Goal: Find specific page/section: Find specific page/section

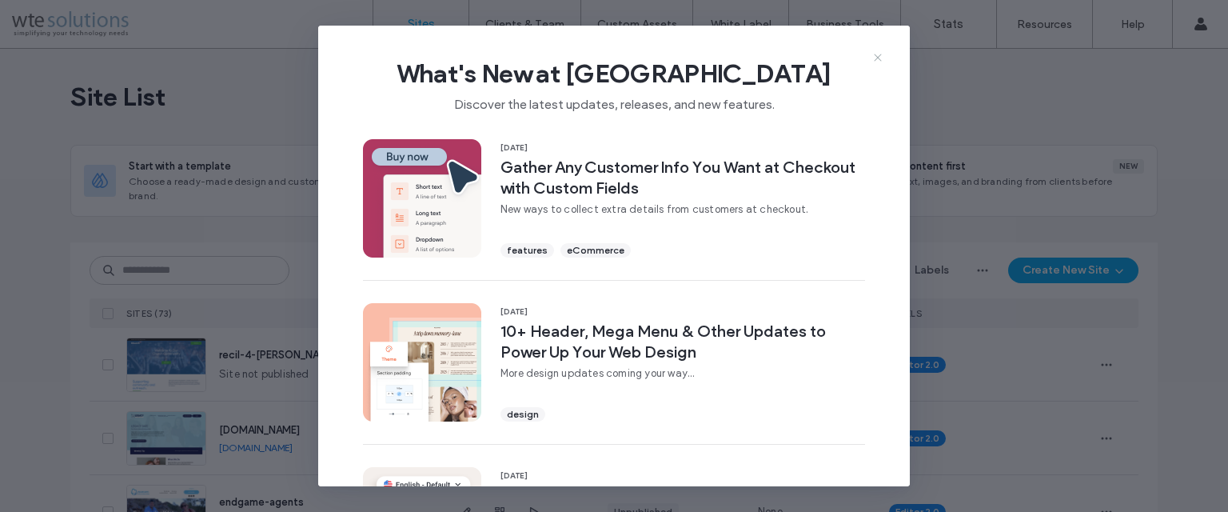
click at [879, 56] on icon at bounding box center [877, 57] width 13 height 13
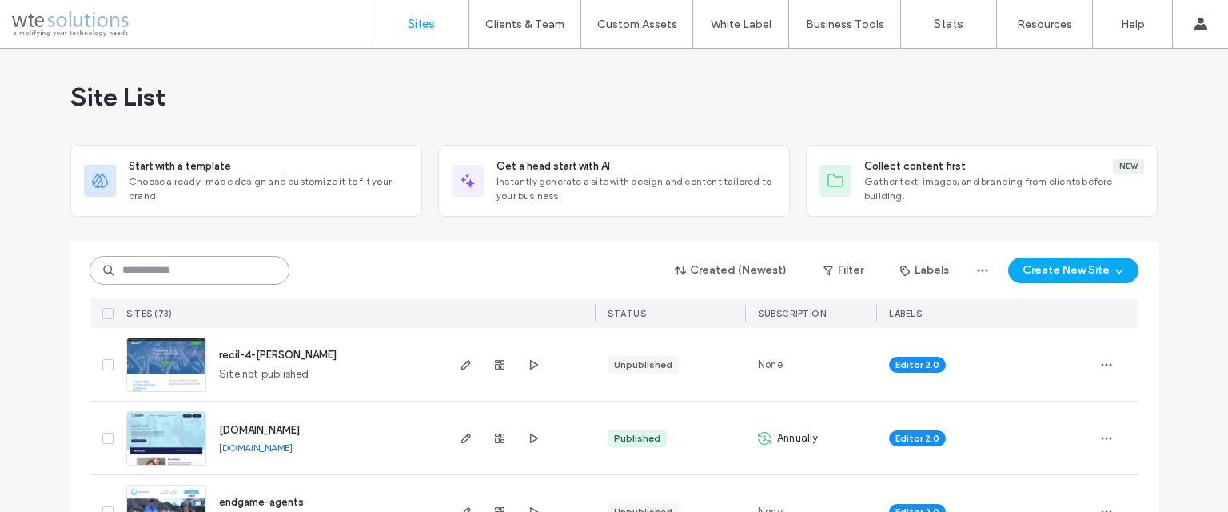
click at [221, 270] on input at bounding box center [190, 270] width 200 height 29
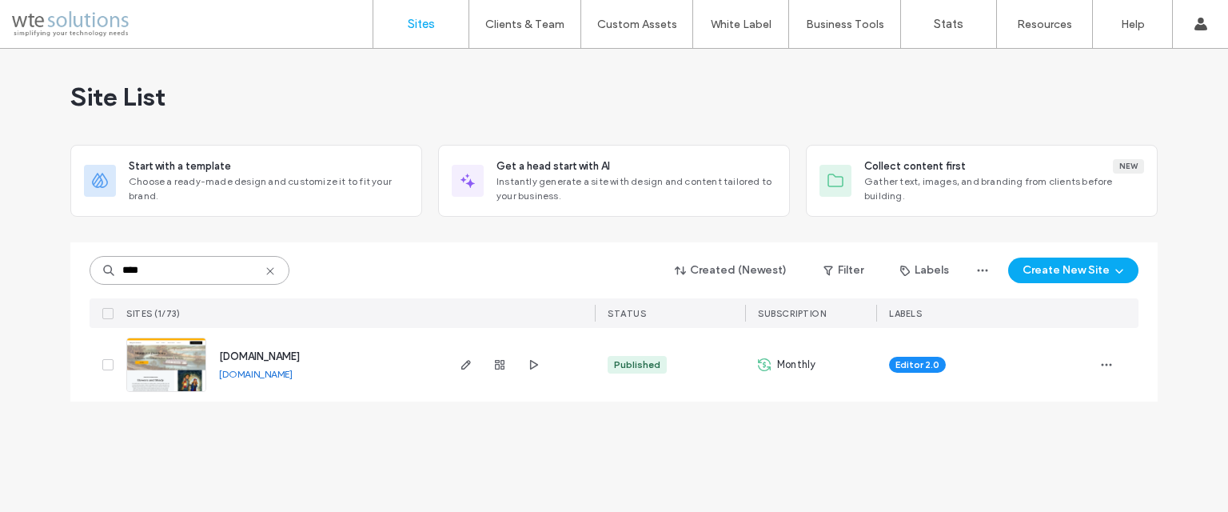
type input "****"
click at [294, 357] on span "[DOMAIN_NAME]" at bounding box center [259, 356] width 81 height 12
